Goal: Task Accomplishment & Management: Manage account settings

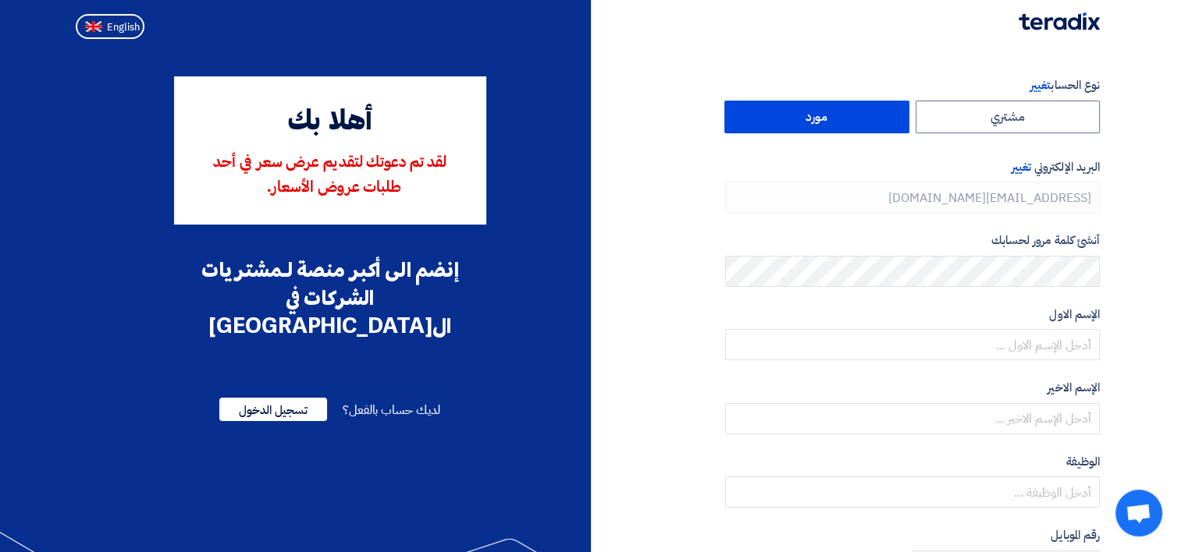
type input "[PHONE_NUMBER]"
click at [128, 22] on span "English" at bounding box center [123, 27] width 33 height 11
type input "Register"
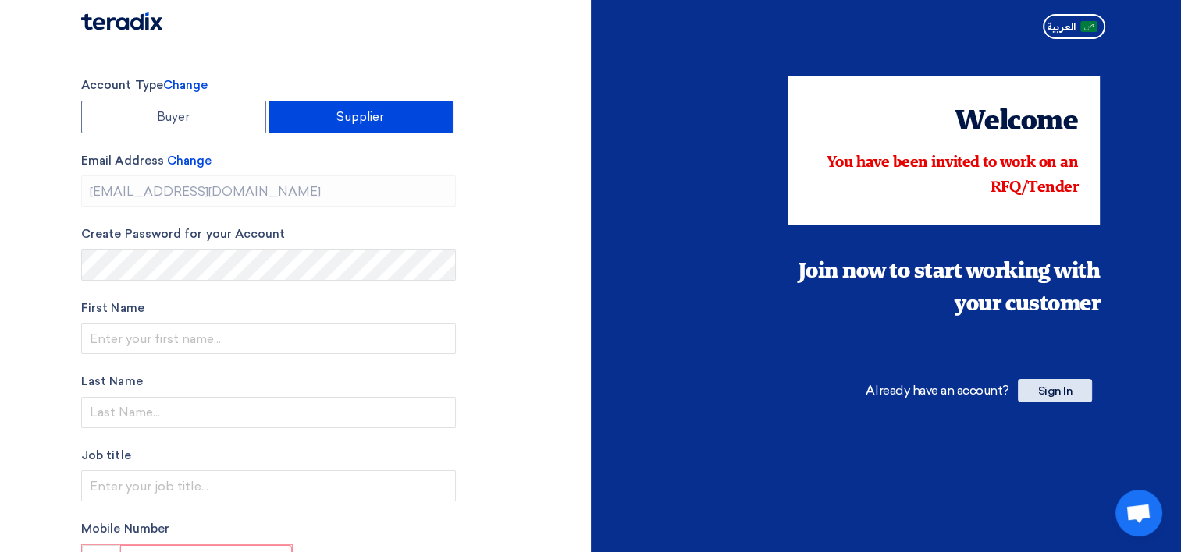
click at [1046, 396] on span "Sign In" at bounding box center [1055, 390] width 74 height 23
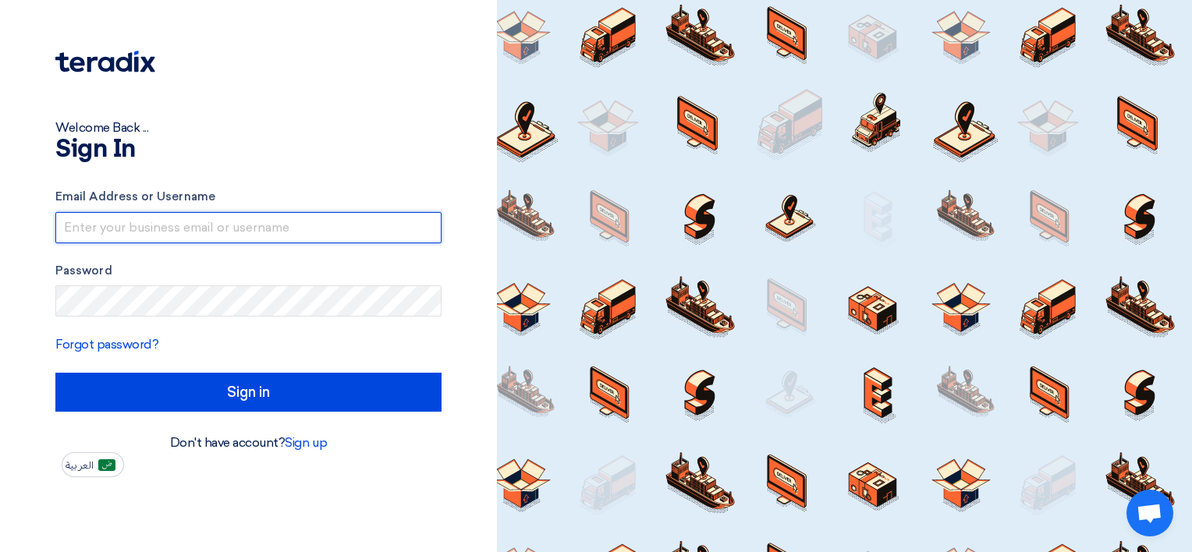
click at [218, 231] on input "text" at bounding box center [248, 227] width 386 height 31
paste input "[EMAIL_ADDRESS][DOMAIN_NAME]"
type input "[EMAIL_ADDRESS][DOMAIN_NAME]"
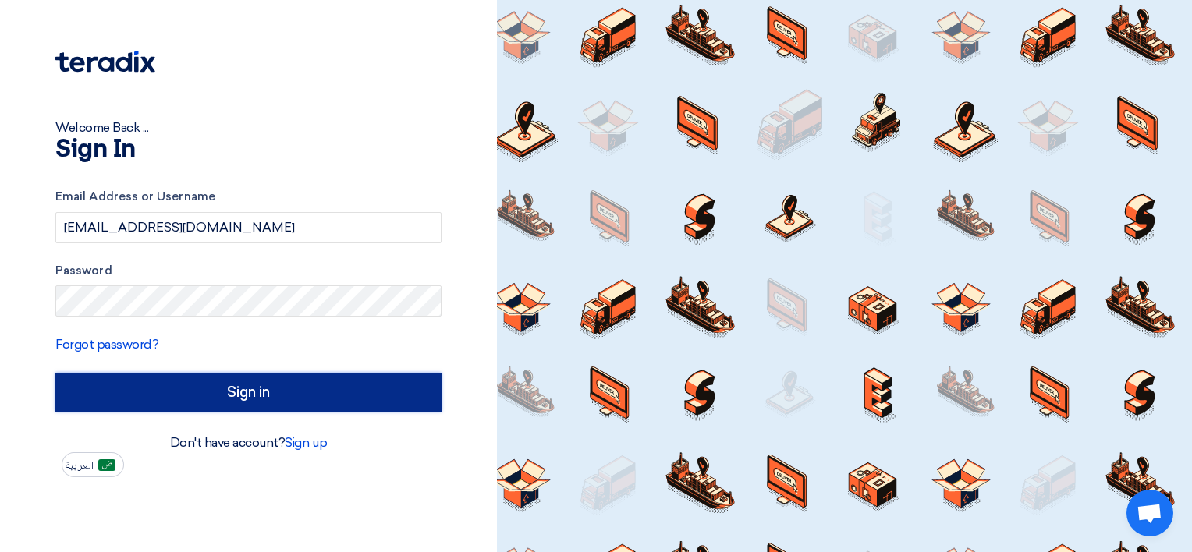
click at [250, 387] on input "Sign in" at bounding box center [248, 392] width 386 height 39
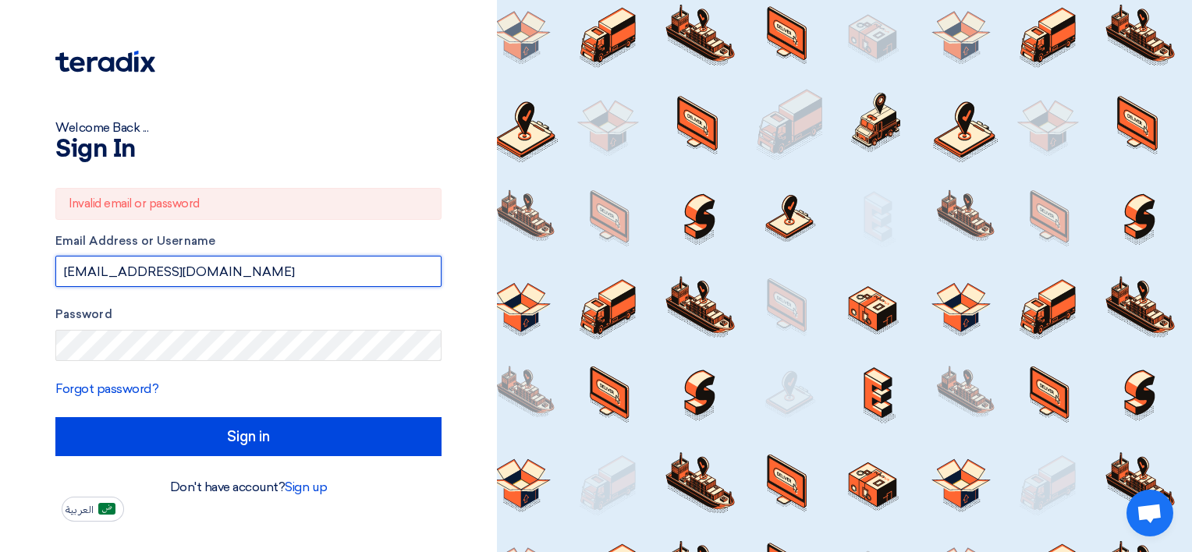
click at [241, 265] on input "[EMAIL_ADDRESS][DOMAIN_NAME]" at bounding box center [248, 271] width 386 height 31
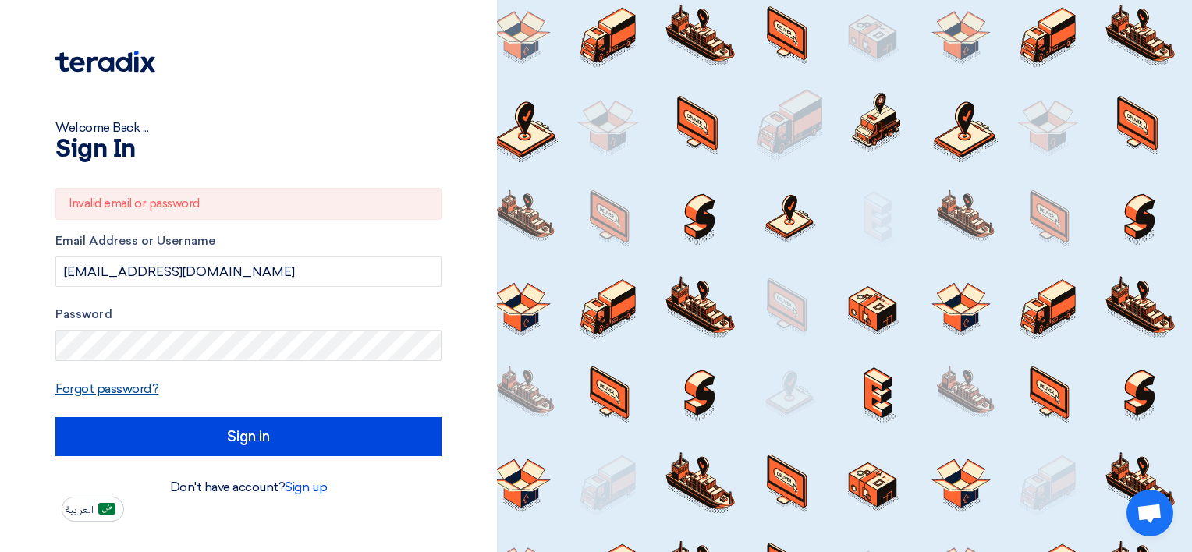
click at [132, 386] on link "Forgot password?" at bounding box center [106, 389] width 103 height 15
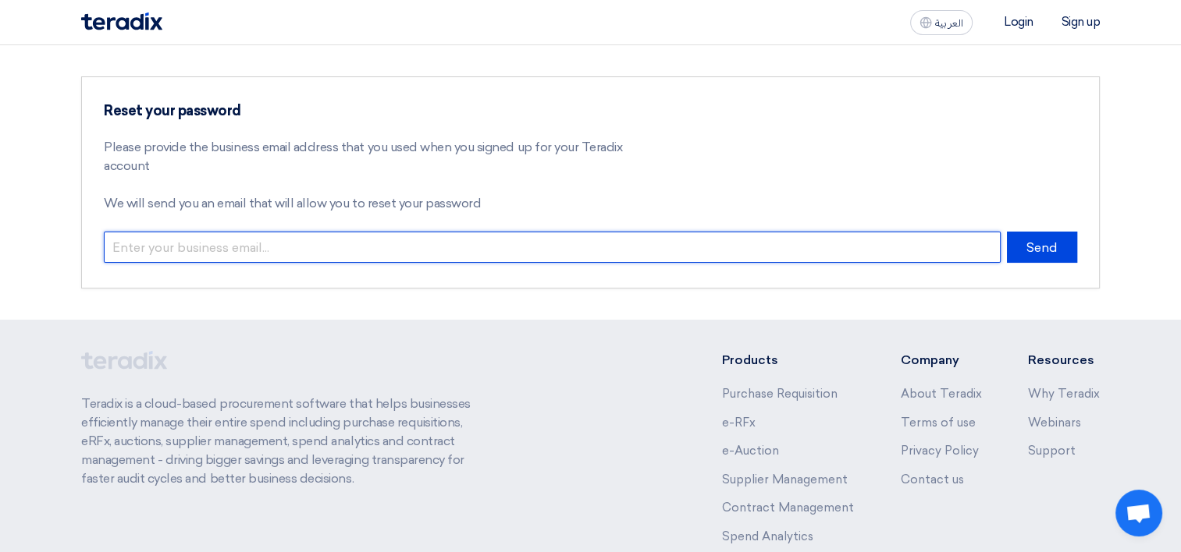
drag, startPoint x: 224, startPoint y: 262, endPoint x: 224, endPoint y: 253, distance: 9.4
click at [224, 262] on input "email" at bounding box center [552, 247] width 897 height 31
type input "[EMAIL_ADDRESS][DOMAIN_NAME]"
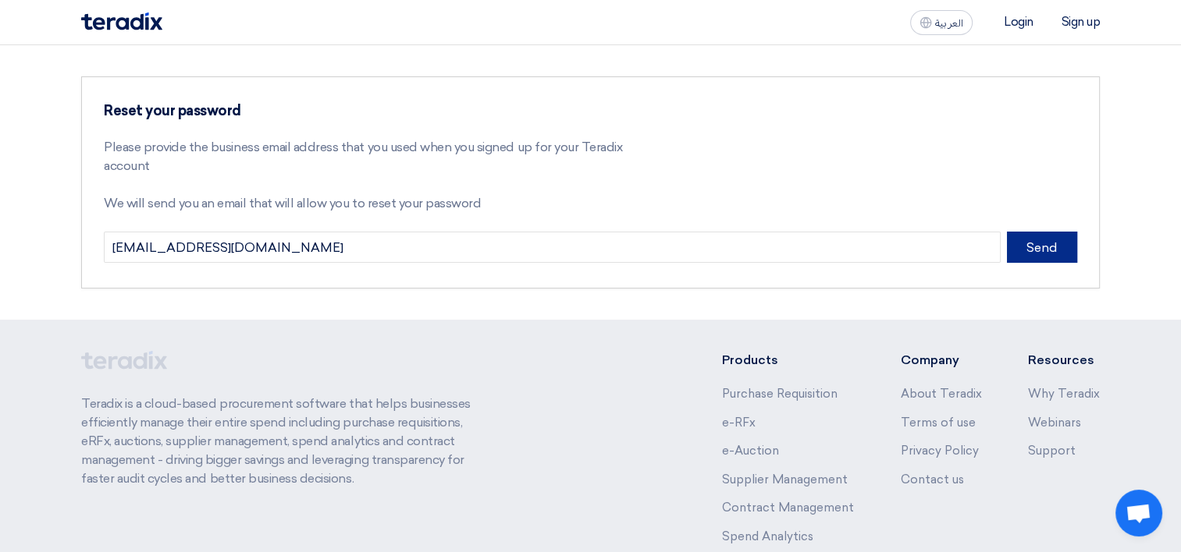
click at [1026, 246] on button "Send" at bounding box center [1042, 247] width 70 height 31
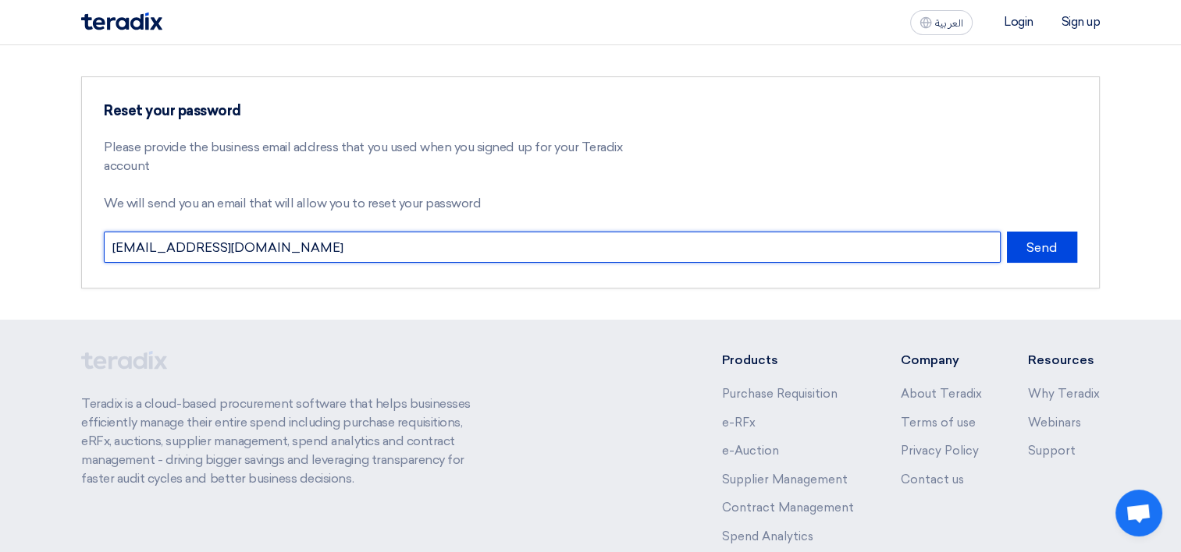
click at [322, 250] on input "[EMAIL_ADDRESS][DOMAIN_NAME]" at bounding box center [552, 247] width 897 height 31
click at [241, 241] on input "email" at bounding box center [552, 247] width 897 height 31
type input "[EMAIL_ADDRESS][DOMAIN_NAME]"
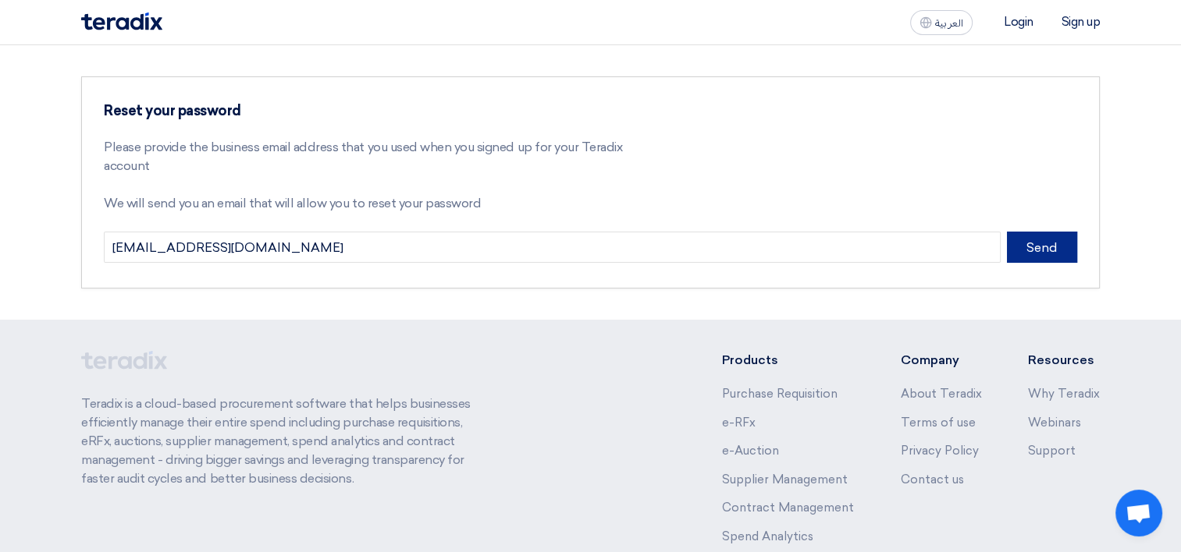
click at [1024, 246] on button "Send" at bounding box center [1042, 247] width 70 height 31
